Goal: Find contact information: Find contact information

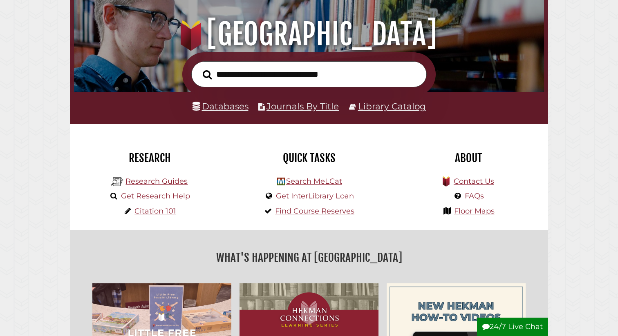
scroll to position [94, 0]
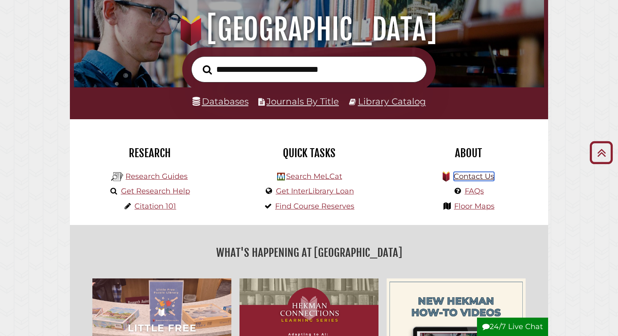
click at [477, 177] on link "Contact Us" at bounding box center [474, 176] width 40 height 9
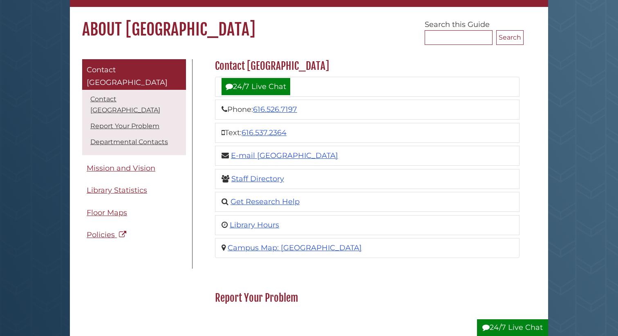
scroll to position [67, 0]
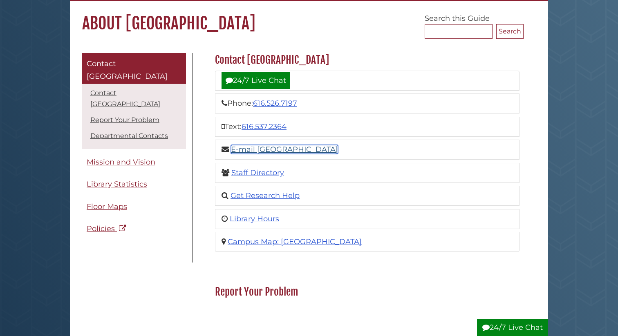
click at [298, 148] on link "E-mail [GEOGRAPHIC_DATA]" at bounding box center [284, 149] width 107 height 9
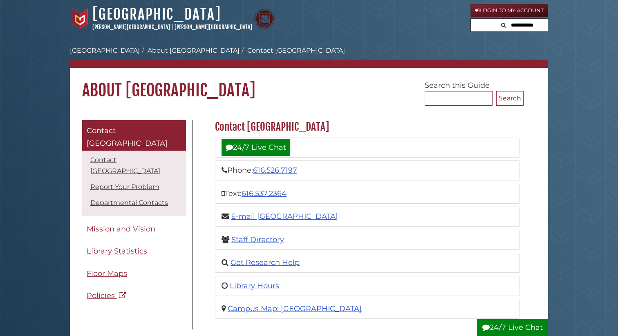
scroll to position [67, 0]
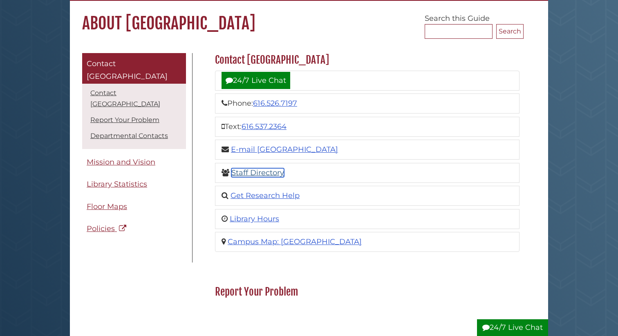
click at [240, 172] on link "Staff Directory" at bounding box center [257, 172] width 53 height 9
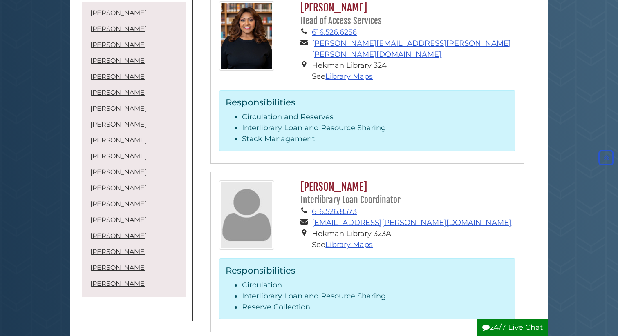
scroll to position [984, 0]
